Goal: Information Seeking & Learning: Learn about a topic

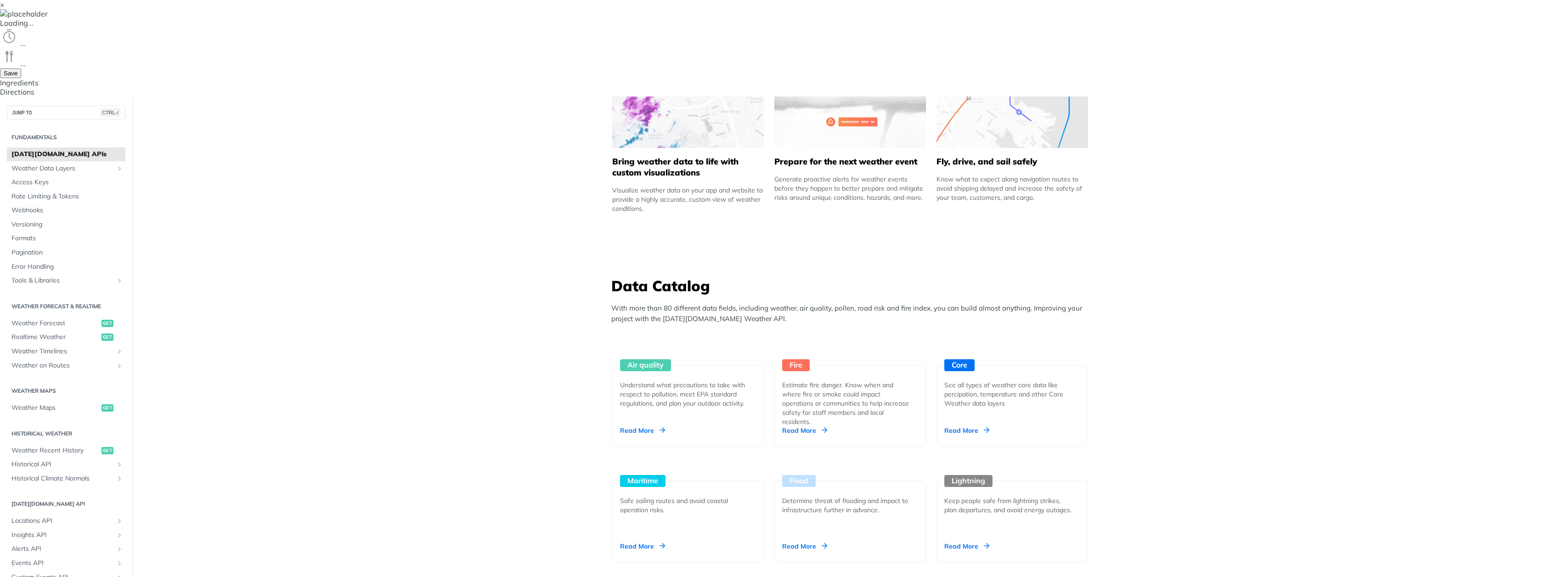
scroll to position [276, 0]
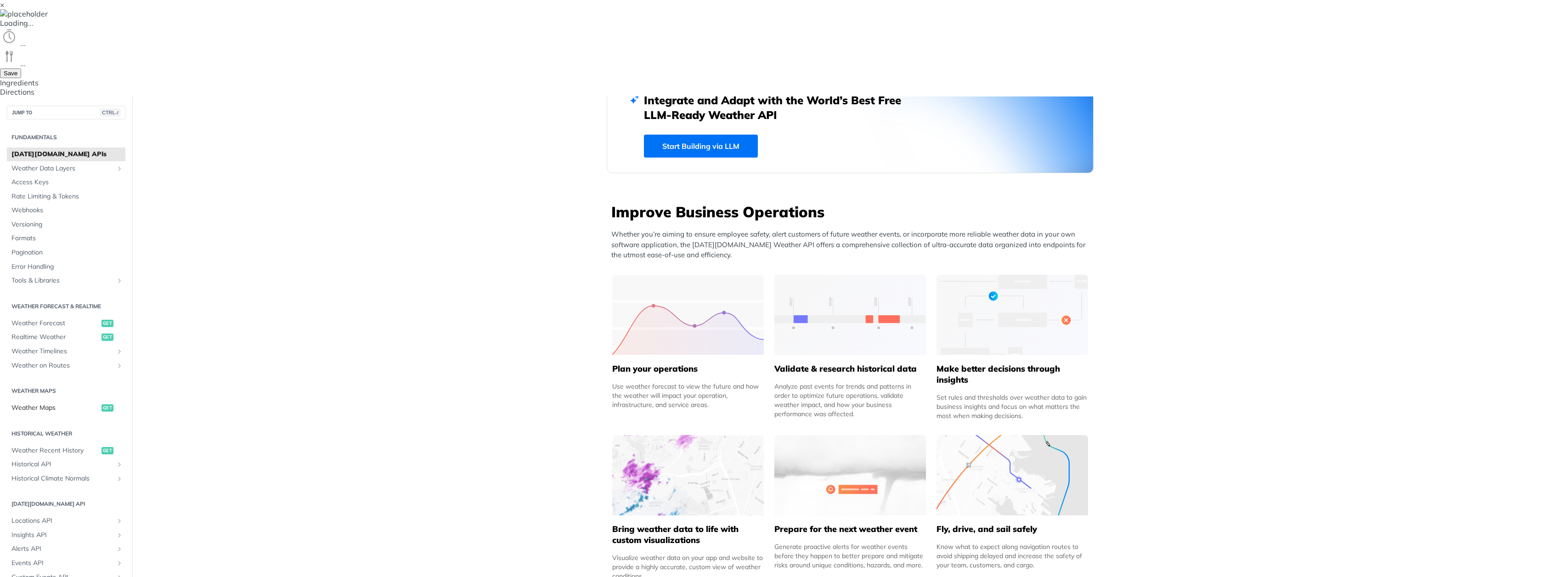
click at [32, 403] on span "Weather Maps" at bounding box center [55, 407] width 88 height 9
